Goal: Task Accomplishment & Management: Complete application form

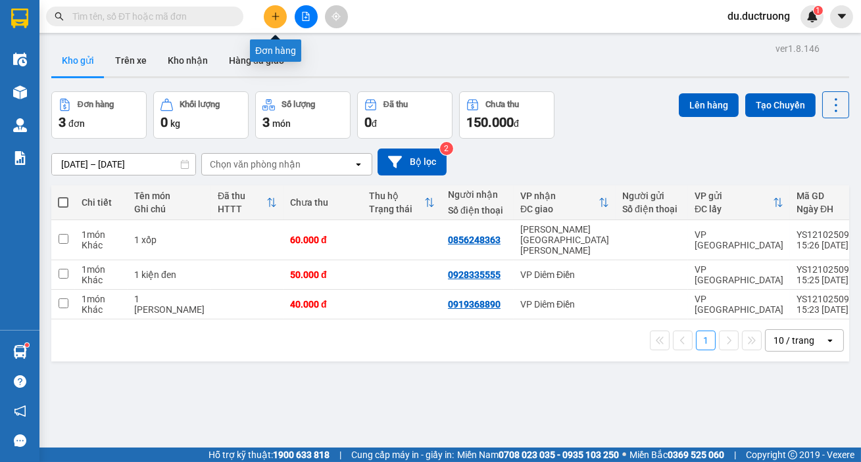
click at [273, 13] on icon "plus" at bounding box center [275, 16] width 9 height 9
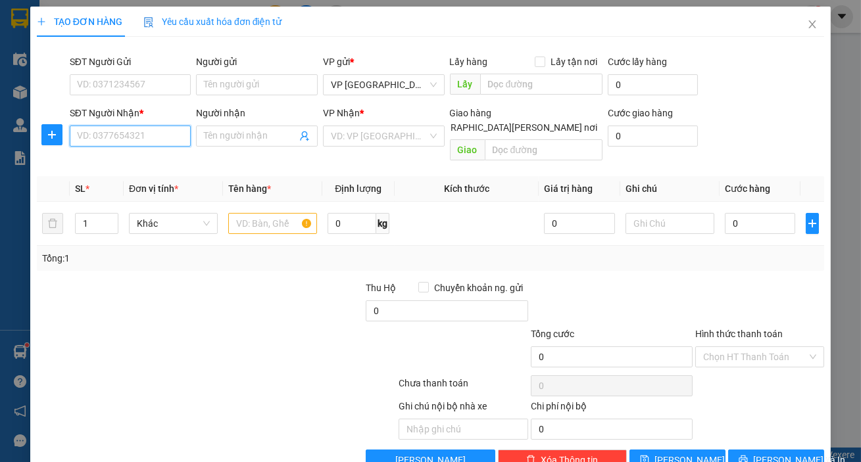
click at [137, 144] on input "SĐT Người Nhận *" at bounding box center [131, 136] width 122 height 21
type input "0388670101"
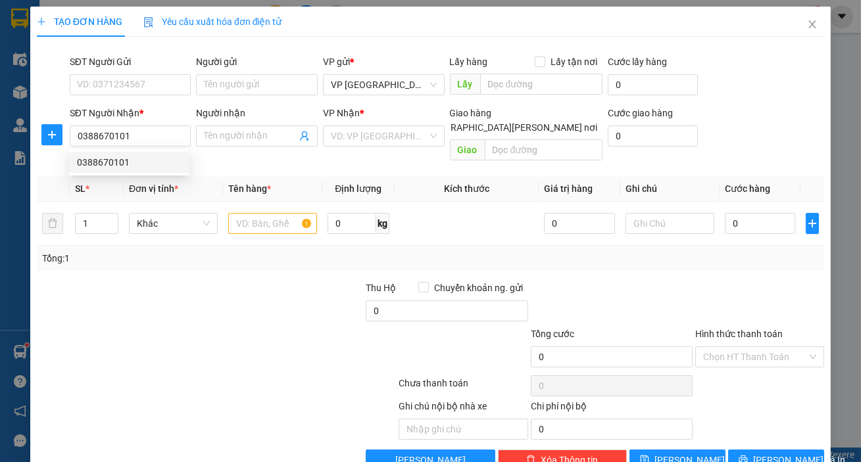
click at [132, 184] on span "Đơn vị tính *" at bounding box center [153, 189] width 49 height 11
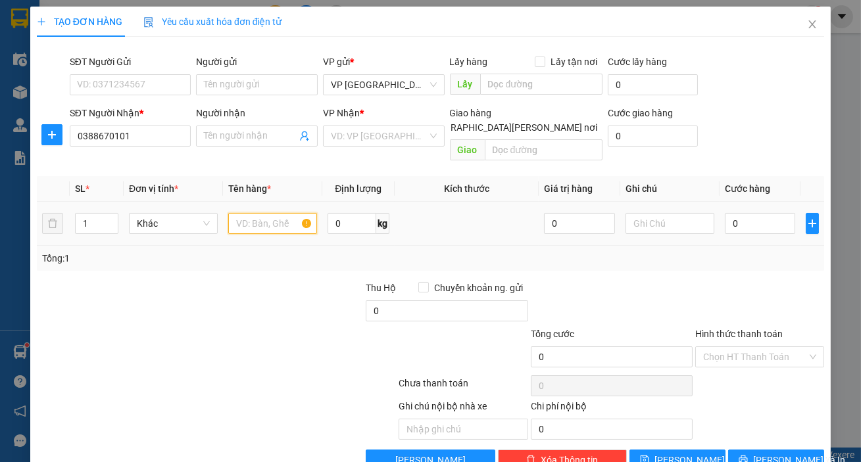
click at [272, 213] on input "text" at bounding box center [272, 223] width 89 height 21
type input "1 xốp"
click at [736, 213] on input "0" at bounding box center [760, 223] width 71 height 21
type input "002"
type input "2"
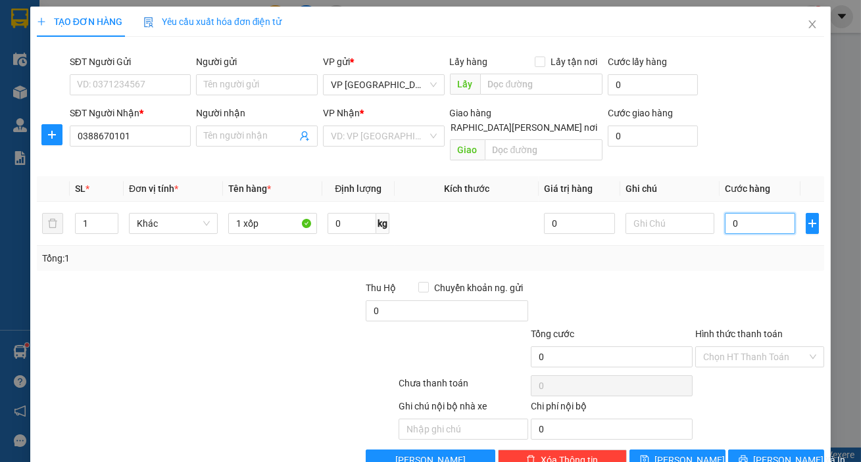
type input "2"
type input "00"
type input "0"
type input "005"
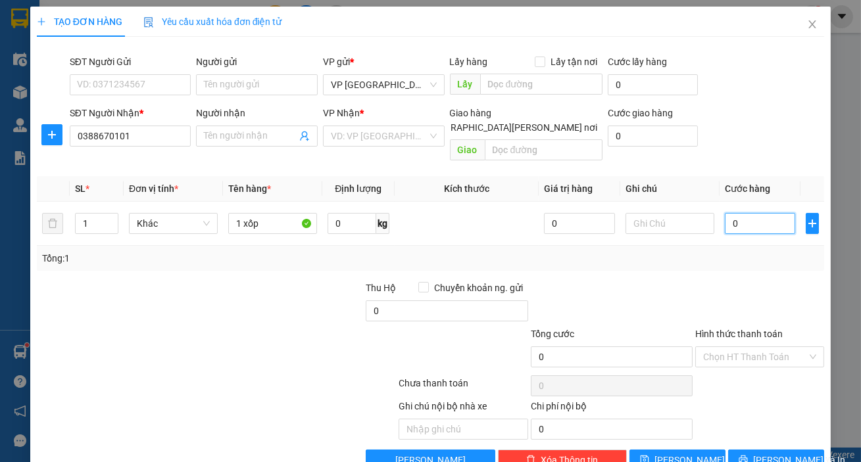
type input "5"
type input "0.050"
type input "50"
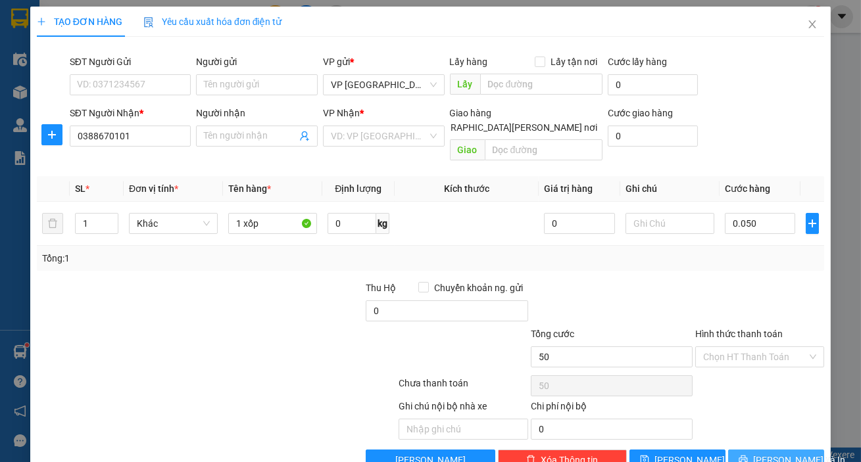
type input "50.000"
click at [812, 450] on button "[PERSON_NAME] và In" at bounding box center [776, 460] width 96 height 21
click at [399, 138] on input "search" at bounding box center [379, 136] width 97 height 20
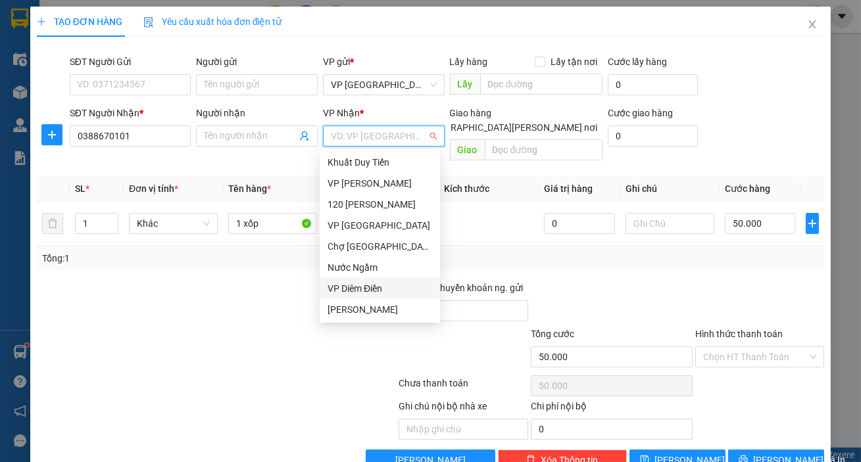
click at [392, 287] on div "VP Diêm Điền" at bounding box center [380, 289] width 105 height 14
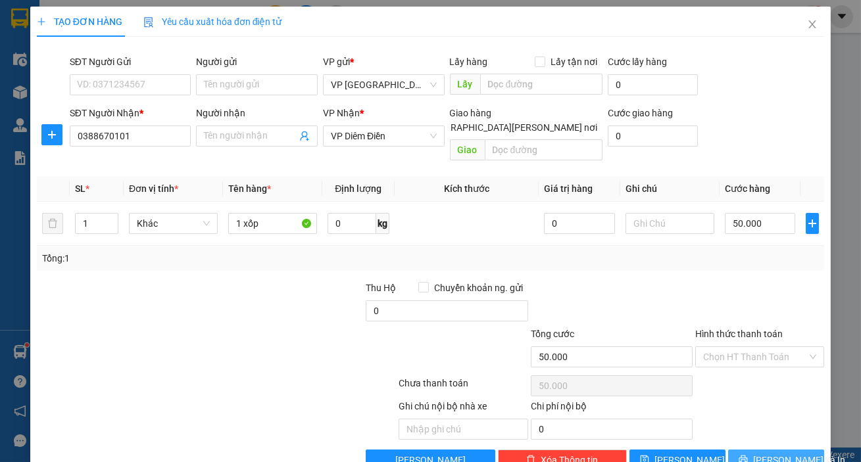
click at [767, 453] on span "[PERSON_NAME] và In" at bounding box center [799, 460] width 92 height 14
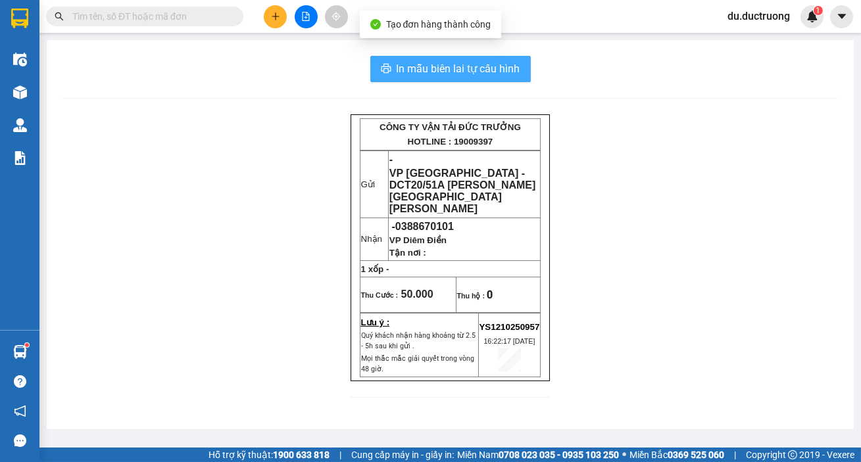
click at [412, 72] on span "In mẫu biên lai tự cấu hình" at bounding box center [459, 69] width 124 height 16
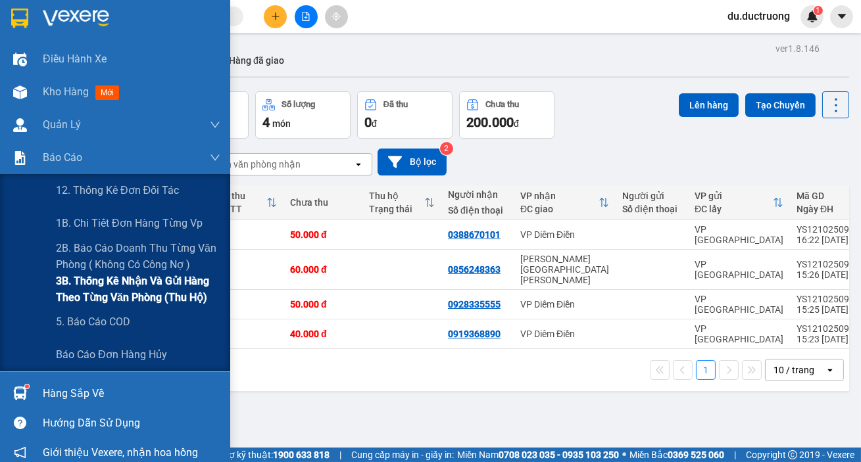
click at [92, 301] on span "3B. Thống kê nhận và gửi hàng theo từng văn phòng (thu hộ)" at bounding box center [138, 289] width 164 height 33
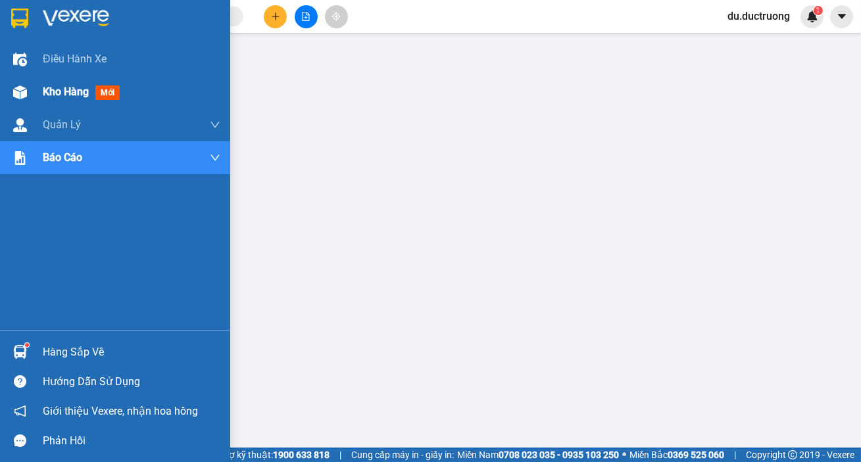
click at [53, 89] on span "Kho hàng" at bounding box center [66, 92] width 46 height 12
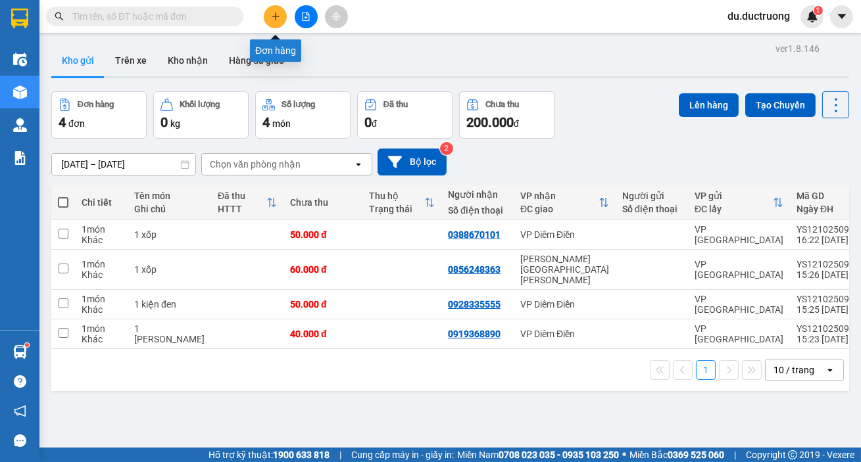
click at [271, 13] on icon "plus" at bounding box center [275, 16] width 9 height 9
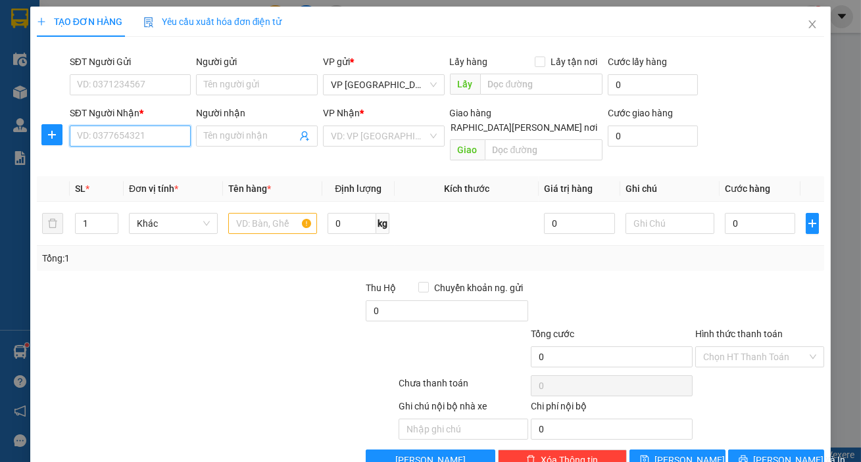
click at [137, 127] on input "SĐT Người Nhận *" at bounding box center [131, 136] width 122 height 21
click at [133, 170] on div "0917968388" at bounding box center [129, 162] width 120 height 21
type input "0917968388"
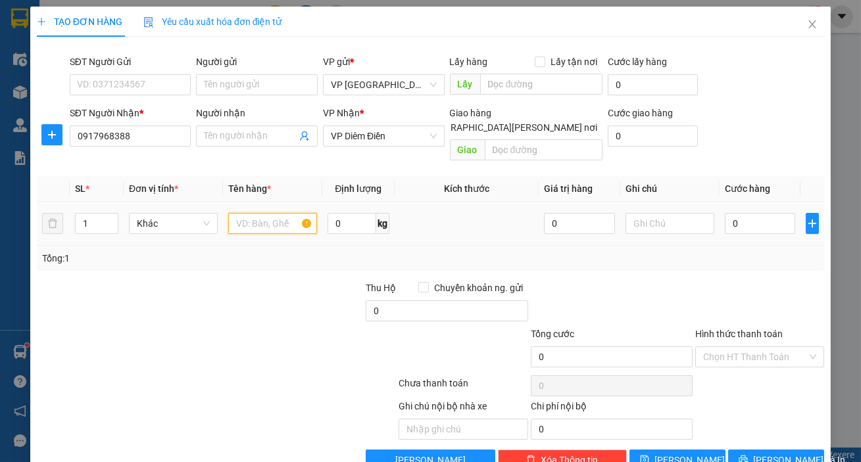
click at [278, 214] on input "text" at bounding box center [272, 223] width 89 height 21
type input "bển số"
click at [729, 213] on input "0" at bounding box center [760, 223] width 71 height 21
type input "004"
type input "4"
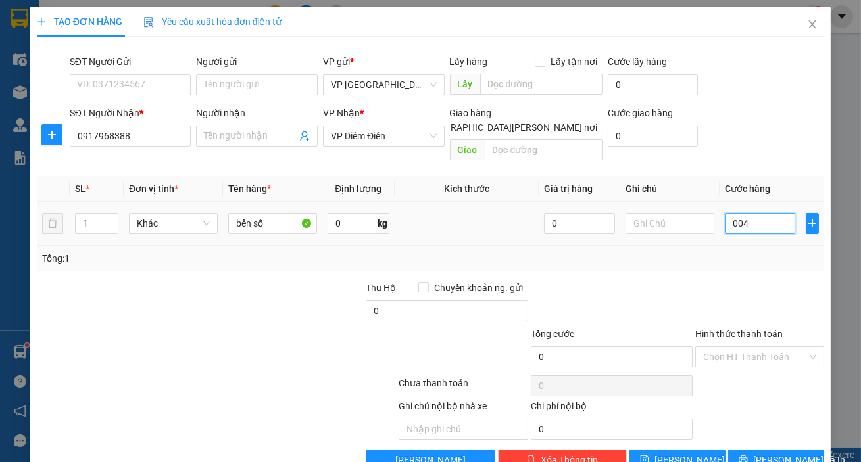
type input "4"
type input "0.040"
type input "40"
type input "00.400"
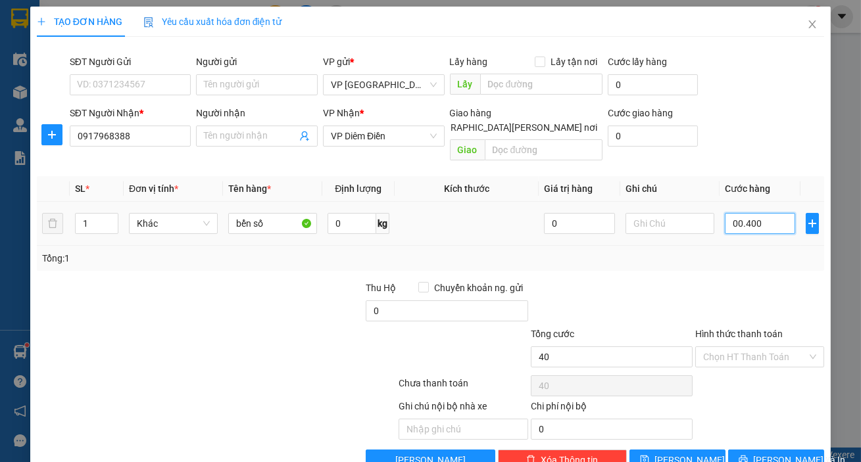
type input "400"
type input "0.004.000"
type input "4.000"
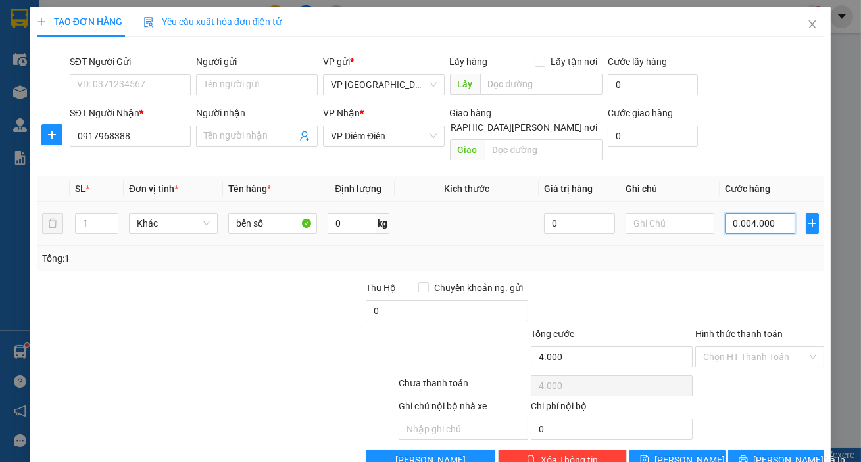
type input "000.040.000"
type input "40.000"
click at [759, 347] on input "Hình thức thanh toán" at bounding box center [755, 357] width 104 height 20
type input "40.000"
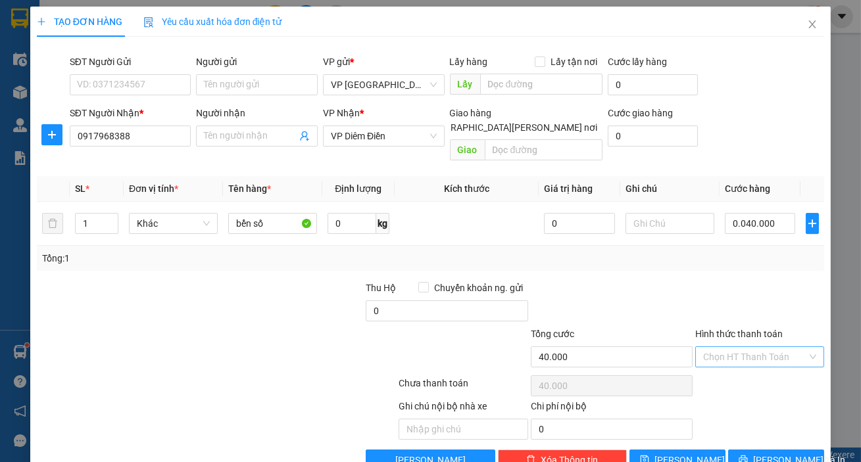
type input "40.000"
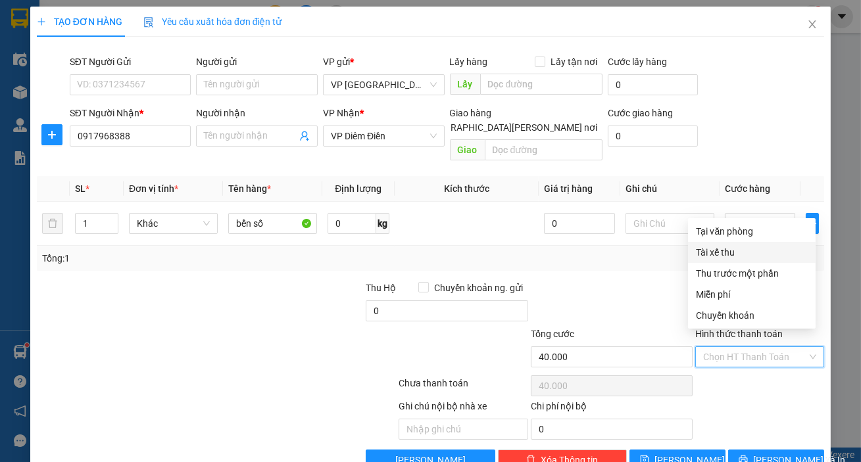
click at [665, 281] on div at bounding box center [612, 304] width 164 height 46
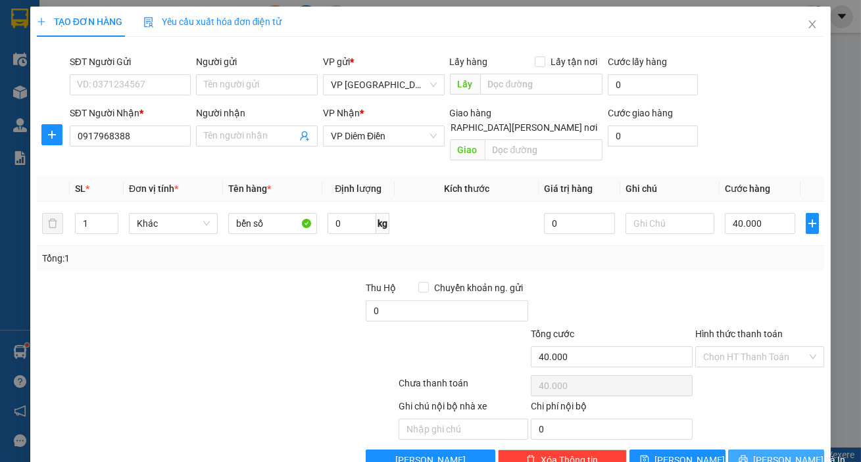
click at [760, 453] on span "[PERSON_NAME] và In" at bounding box center [799, 460] width 92 height 14
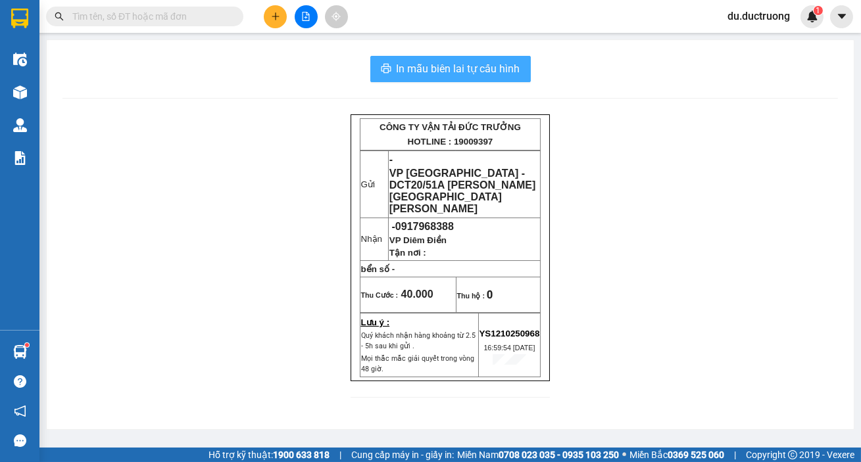
click at [441, 65] on span "In mẫu biên lai tự cấu hình" at bounding box center [459, 69] width 124 height 16
